Goal: Task Accomplishment & Management: Use online tool/utility

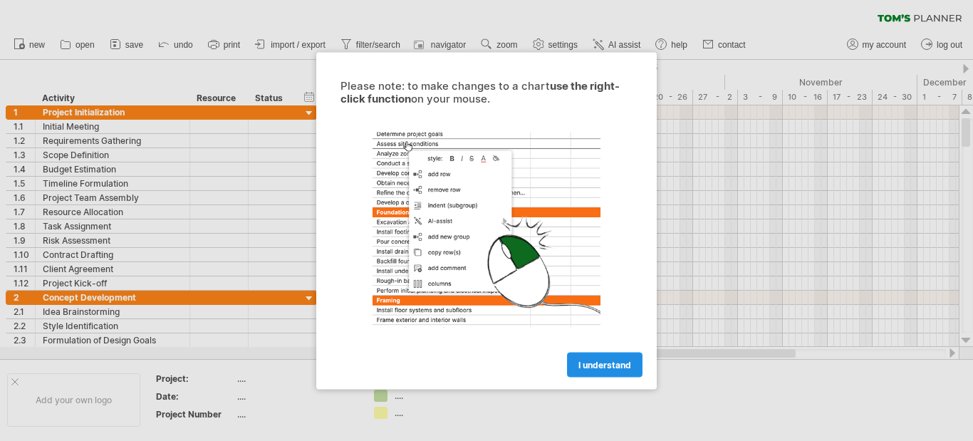
click at [616, 365] on span "I understand" at bounding box center [604, 364] width 53 height 11
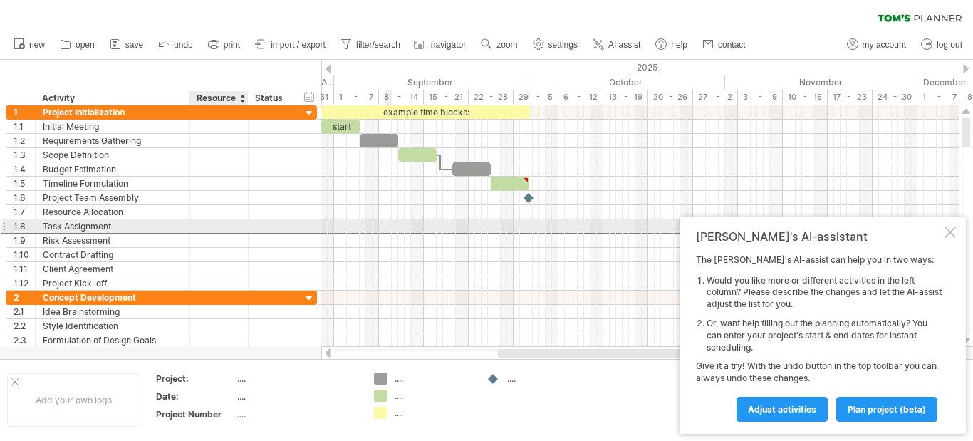
click at [210, 229] on div at bounding box center [218, 226] width 43 height 14
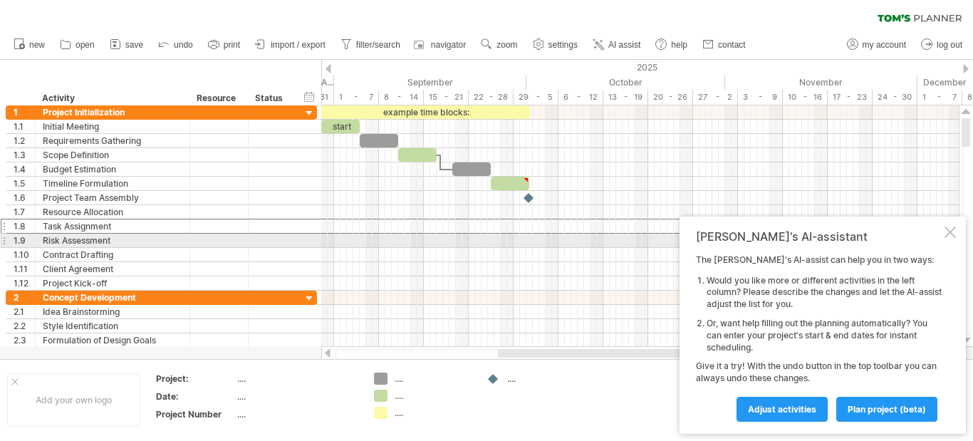
click at [947, 234] on div at bounding box center [949, 231] width 11 height 11
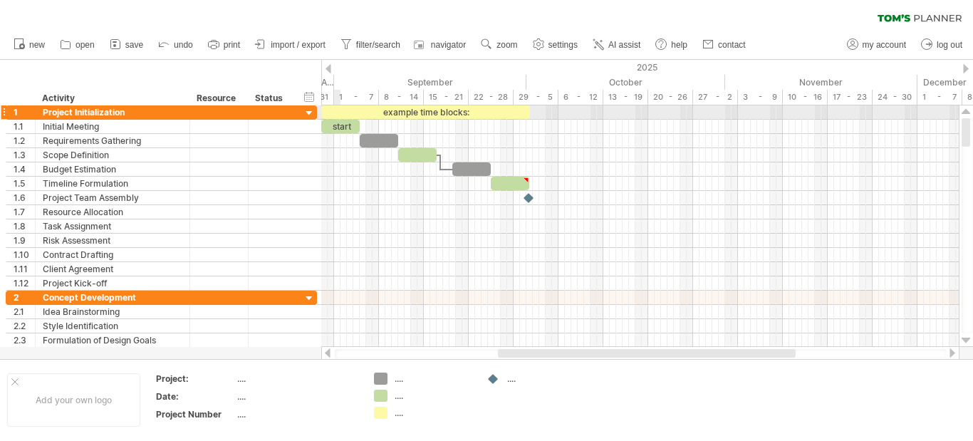
click at [339, 119] on div at bounding box center [639, 112] width 637 height 14
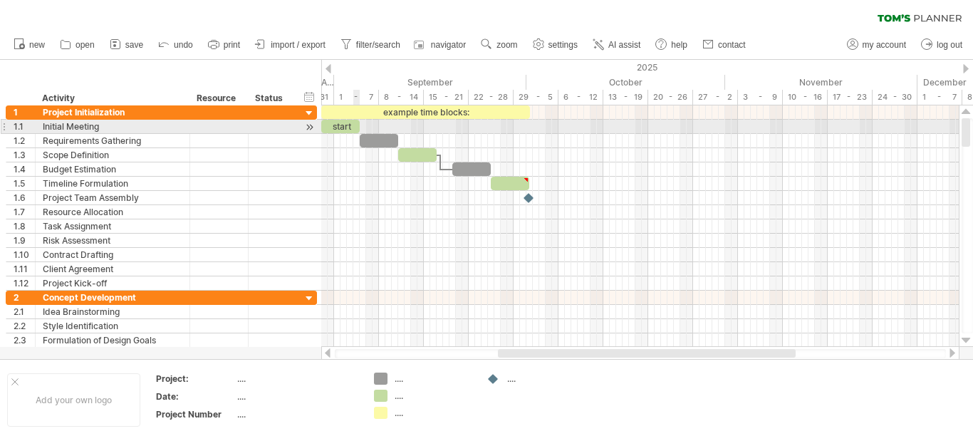
click at [357, 128] on span at bounding box center [360, 127] width 6 height 14
click at [379, 125] on div at bounding box center [639, 127] width 637 height 14
click at [361, 127] on span at bounding box center [360, 127] width 6 height 14
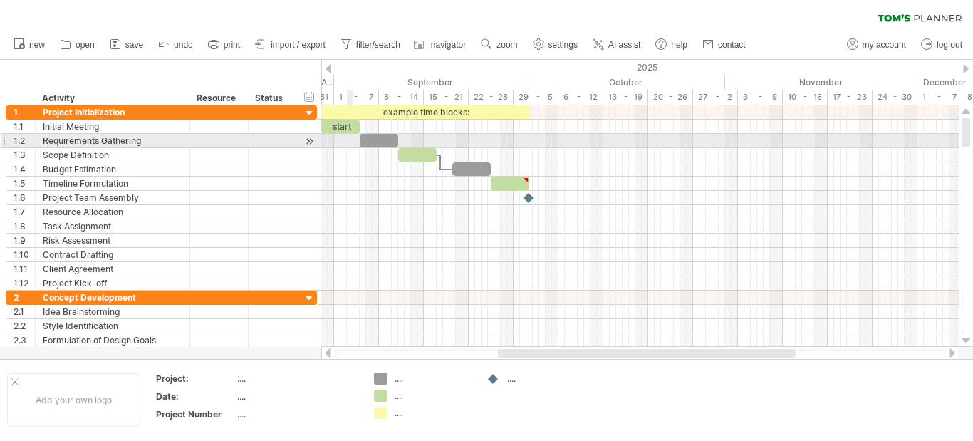
click at [347, 140] on div at bounding box center [639, 141] width 637 height 14
click at [271, 146] on div at bounding box center [271, 141] width 31 height 14
click at [313, 137] on div at bounding box center [310, 141] width 14 height 15
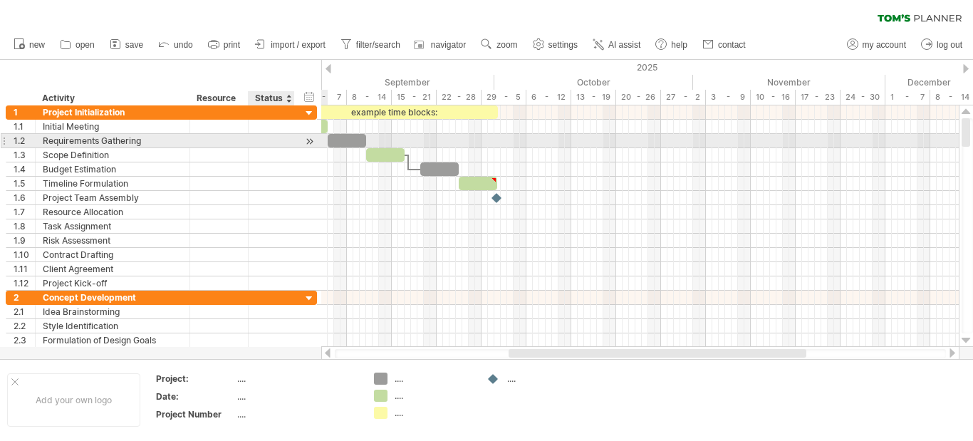
click at [313, 137] on div at bounding box center [310, 141] width 14 height 15
